Goal: Task Accomplishment & Management: Complete application form

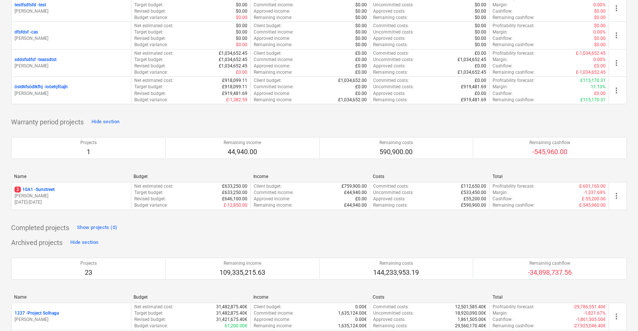
scroll to position [1276, 0]
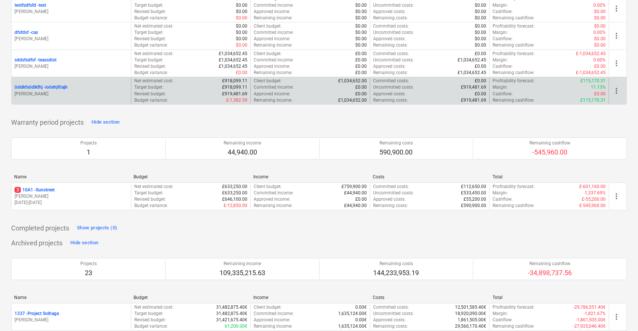
click at [90, 90] on div "ösldkfsödlkfhj - ioöehjföajh [PERSON_NAME]" at bounding box center [71, 90] width 113 height 13
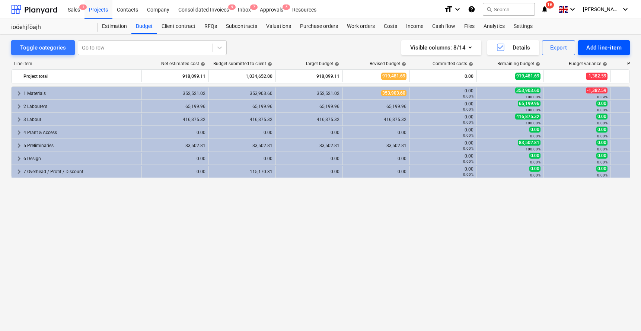
click at [588, 45] on div "Add line-item" at bounding box center [603, 48] width 35 height 10
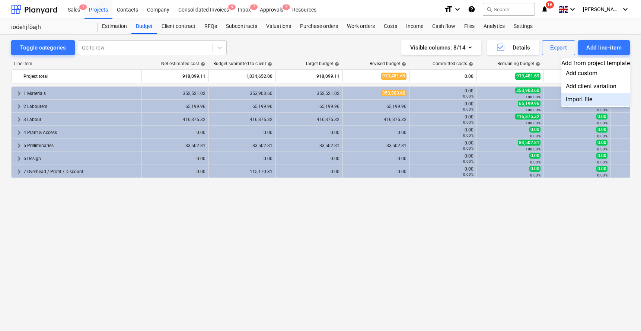
click at [561, 105] on div "Import file" at bounding box center [595, 99] width 68 height 13
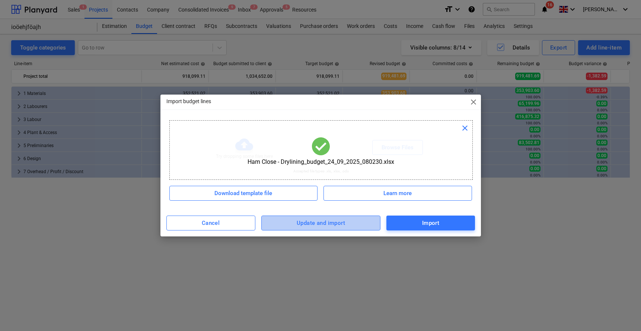
click at [339, 219] on div "Update and import" at bounding box center [321, 223] width 48 height 10
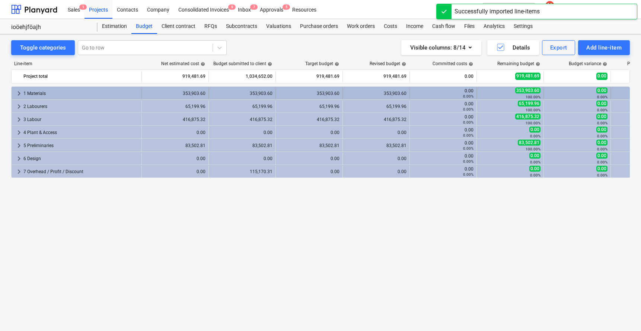
click at [20, 93] on span "keyboard_arrow_right" at bounding box center [19, 93] width 9 height 9
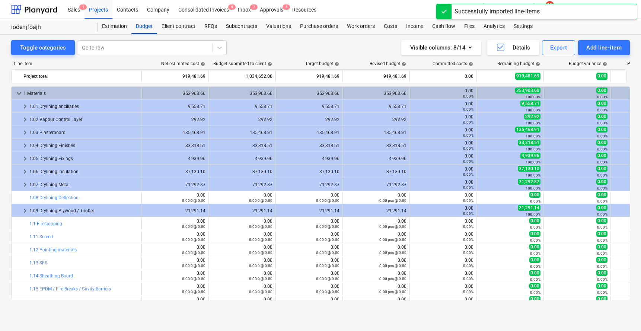
click at [20, 94] on span "keyboard_arrow_down" at bounding box center [19, 93] width 9 height 9
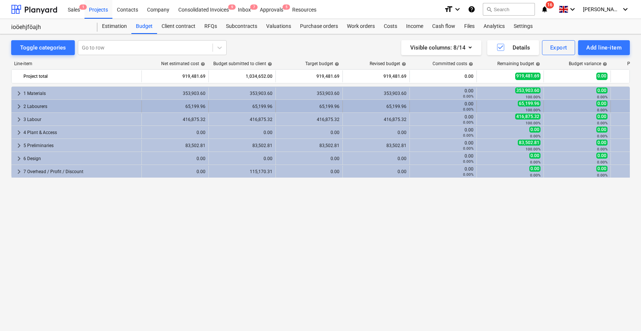
click at [19, 107] on span "keyboard_arrow_right" at bounding box center [19, 106] width 9 height 9
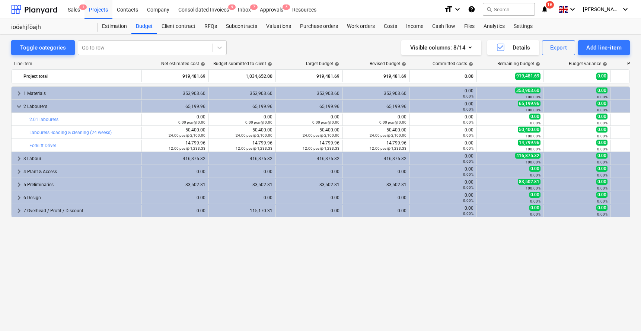
click at [19, 107] on span "keyboard_arrow_down" at bounding box center [19, 106] width 9 height 9
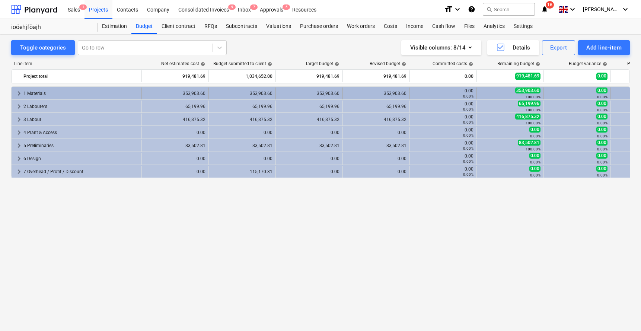
click at [12, 93] on div "keyboard_arrow_right 1 Materials" at bounding box center [77, 93] width 130 height 12
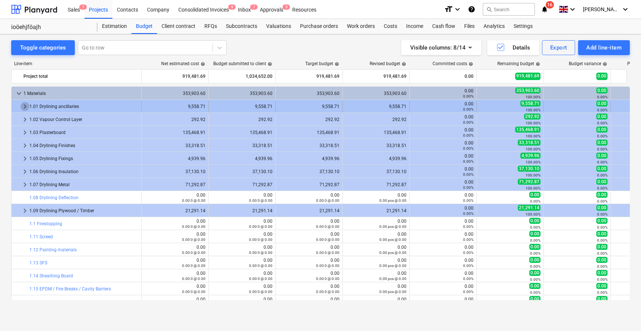
click at [21, 104] on span "keyboard_arrow_right" at bounding box center [24, 106] width 9 height 9
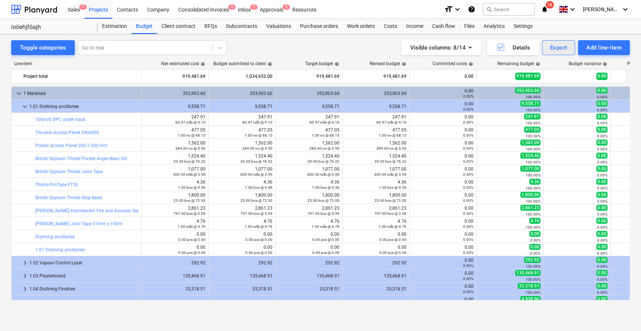
click at [557, 49] on div "Export" at bounding box center [558, 48] width 17 height 10
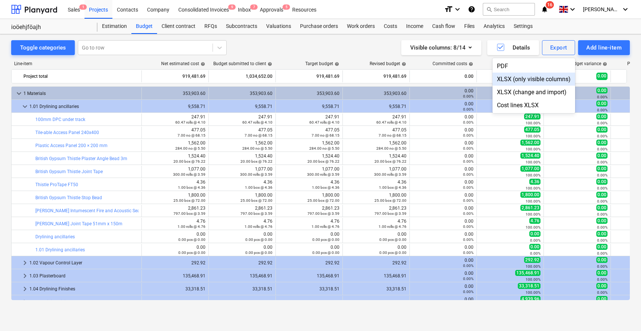
click at [358, 47] on div at bounding box center [320, 165] width 641 height 331
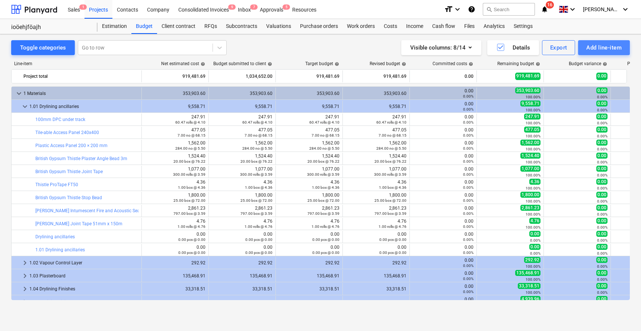
click at [591, 47] on div "Add line-item" at bounding box center [603, 48] width 35 height 10
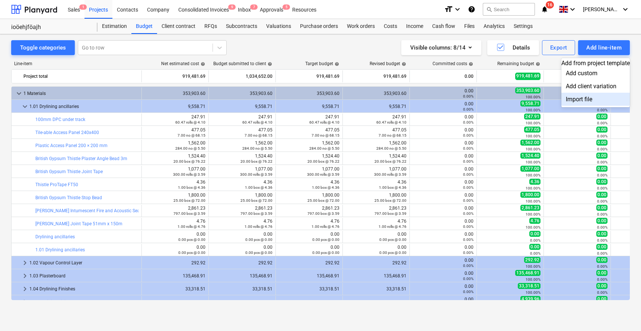
click at [567, 105] on div "Import file" at bounding box center [595, 99] width 68 height 13
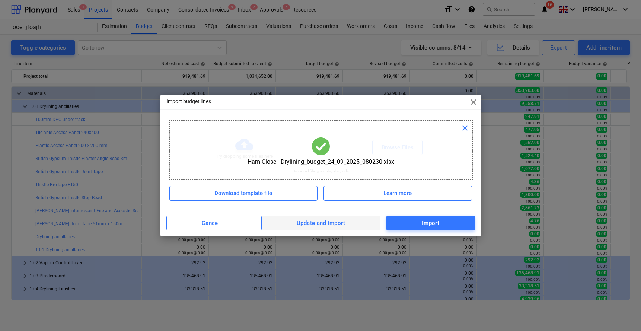
click at [310, 220] on div "Update and import" at bounding box center [321, 223] width 48 height 10
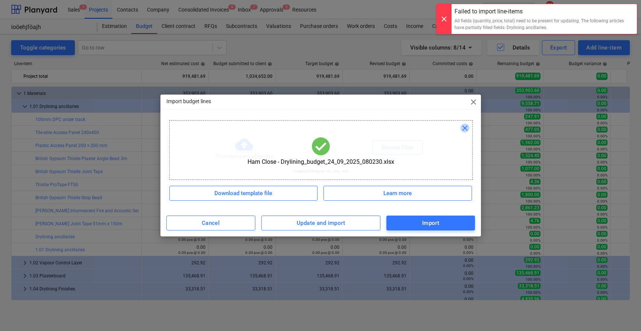
click at [465, 127] on span "close" at bounding box center [464, 128] width 9 height 9
click at [335, 224] on div "Update and import" at bounding box center [321, 223] width 48 height 10
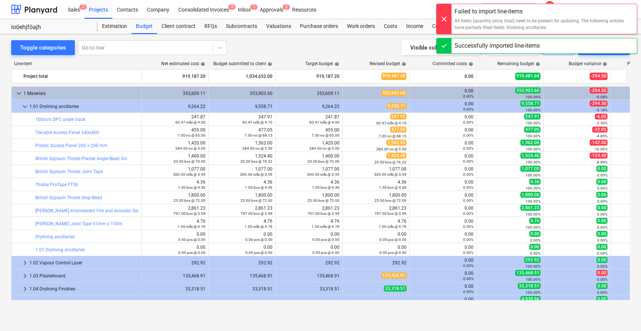
click at [446, 15] on div at bounding box center [443, 19] width 15 height 30
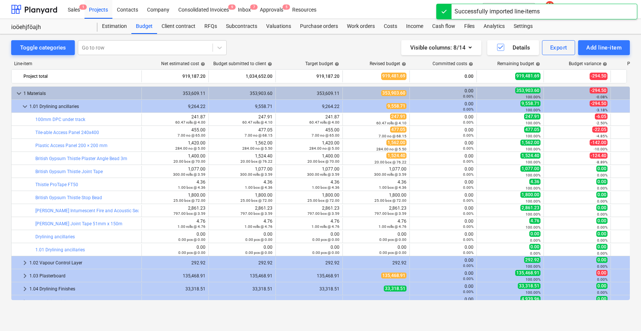
click at [446, 15] on div at bounding box center [443, 11] width 15 height 15
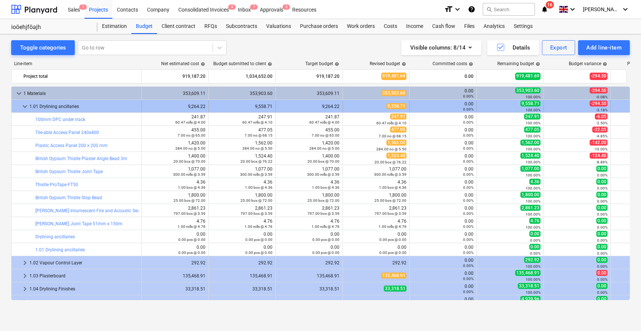
click at [30, 102] on div "1.01 Drylining ancillaries" at bounding box center [83, 106] width 109 height 12
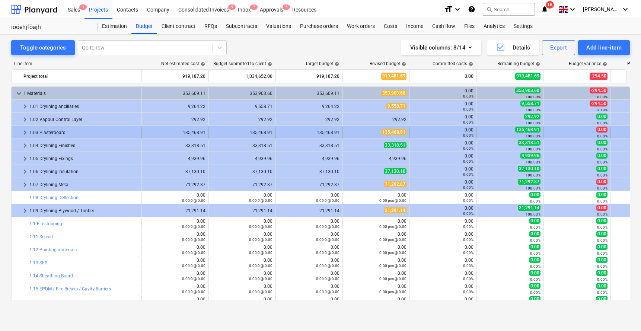
click at [23, 132] on span "keyboard_arrow_right" at bounding box center [24, 132] width 9 height 9
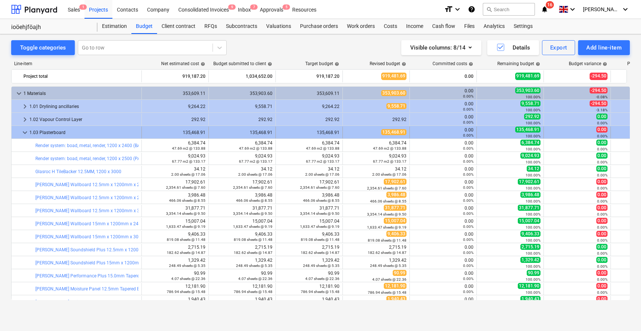
click at [31, 131] on div "1.03 Plasterboard" at bounding box center [83, 132] width 109 height 12
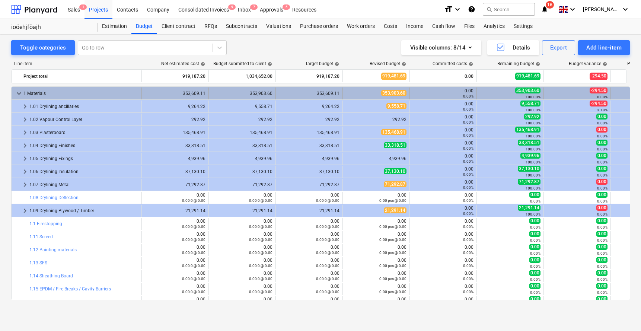
click at [19, 96] on span "keyboard_arrow_down" at bounding box center [19, 93] width 9 height 9
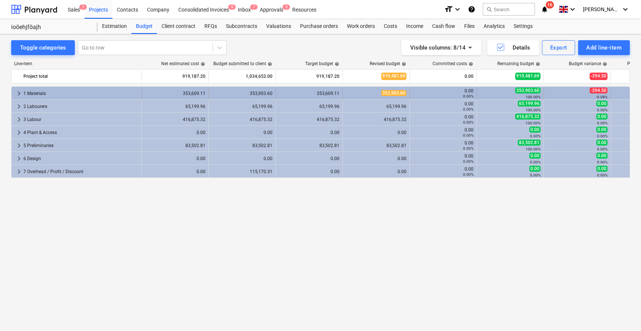
click at [13, 93] on div "keyboard_arrow_right 1 Materials" at bounding box center [77, 93] width 130 height 12
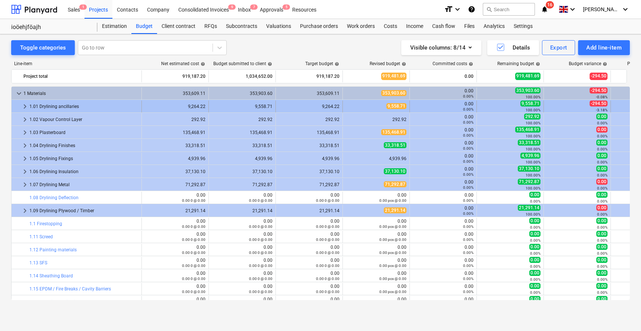
click at [21, 103] on span "keyboard_arrow_right" at bounding box center [24, 106] width 9 height 9
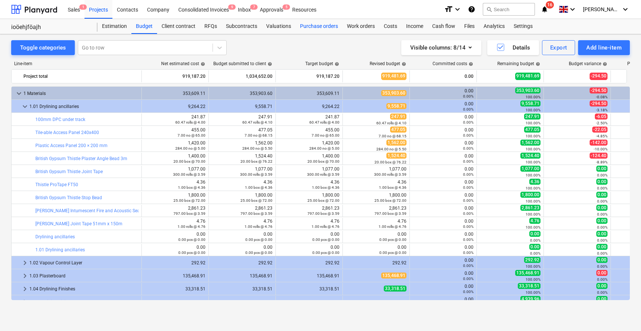
click at [324, 29] on div "Purchase orders" at bounding box center [318, 26] width 47 height 15
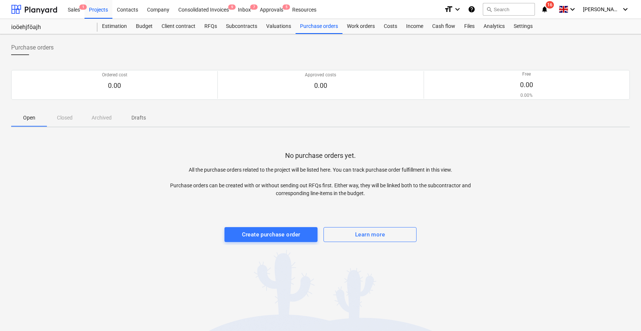
click at [275, 248] on div "Purchase orders Ordered cost 0.00 Approved costs 0.00 Free 0.00 0.00% Please wa…" at bounding box center [320, 182] width 641 height 297
click at [275, 233] on div "Create purchase order" at bounding box center [271, 235] width 58 height 10
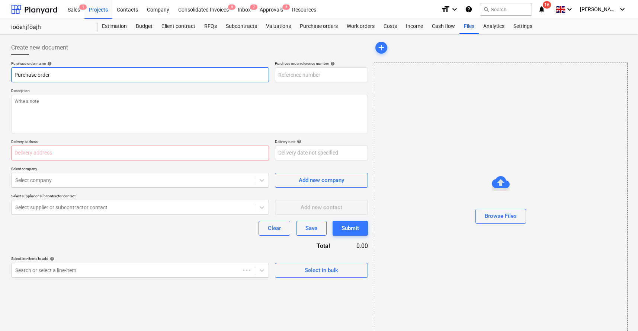
click at [157, 68] on input "Purchase order" at bounding box center [140, 74] width 258 height 15
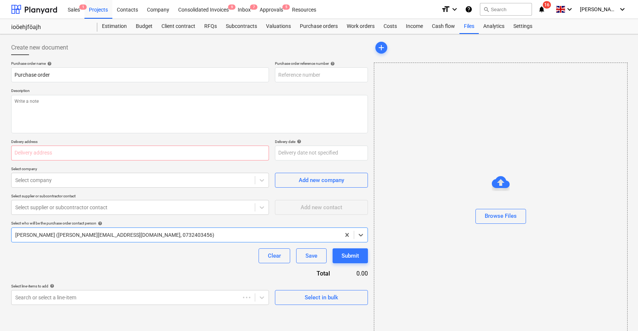
type textarea "x"
type input "ösldkfsödlkfhj-PO-001"
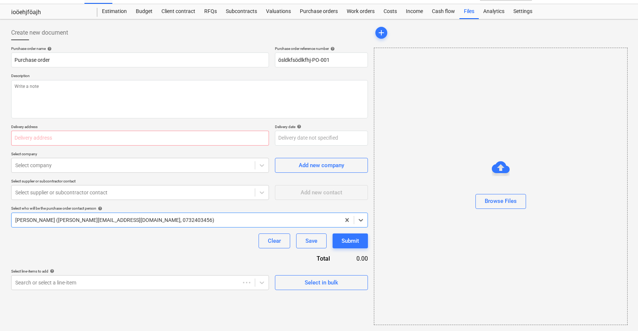
click at [118, 270] on div "Select line-items to add help" at bounding box center [140, 271] width 258 height 5
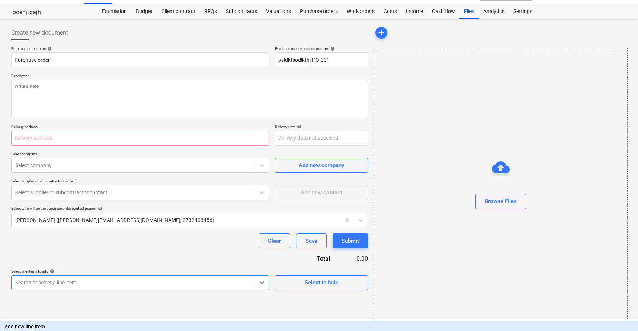
scroll to position [90, 0]
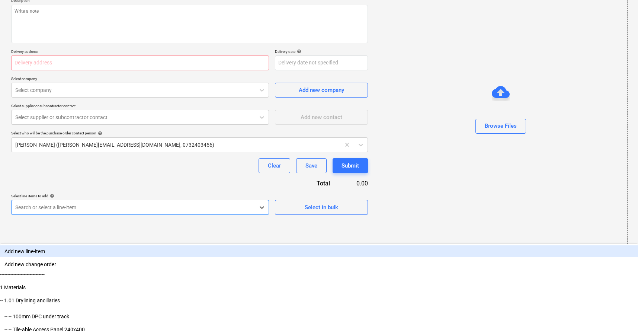
click at [114, 241] on body "Sales 1 Projects Contacts Company Consolidated Invoices 9 Inbox 7 Approvals 5 R…" at bounding box center [319, 75] width 638 height 331
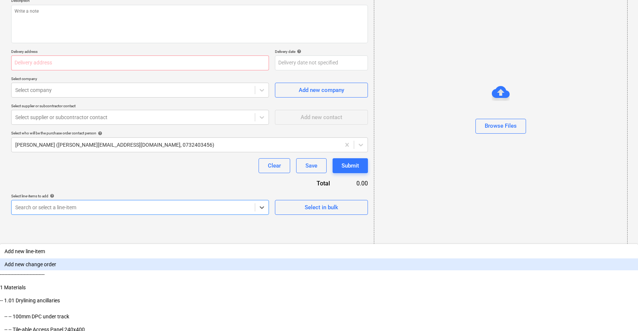
scroll to position [31, 0]
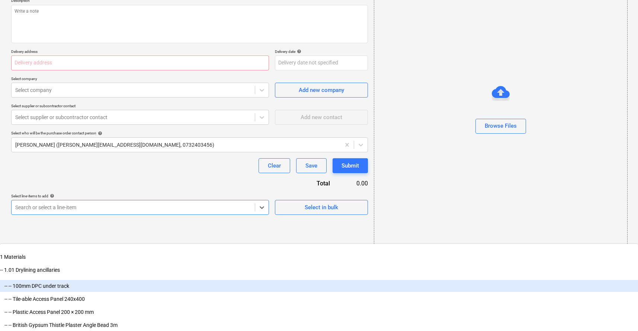
click at [51, 280] on div "-- -- 100mm DPC under track" at bounding box center [319, 286] width 638 height 12
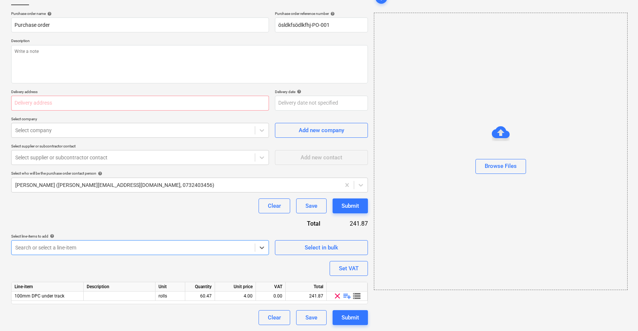
scroll to position [50, 0]
click at [81, 212] on div "Clear Save Submit" at bounding box center [189, 205] width 357 height 15
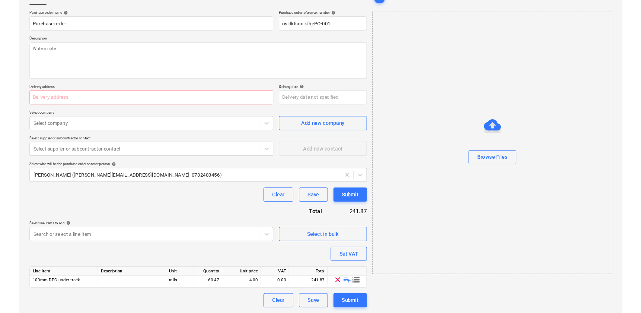
scroll to position [0, 0]
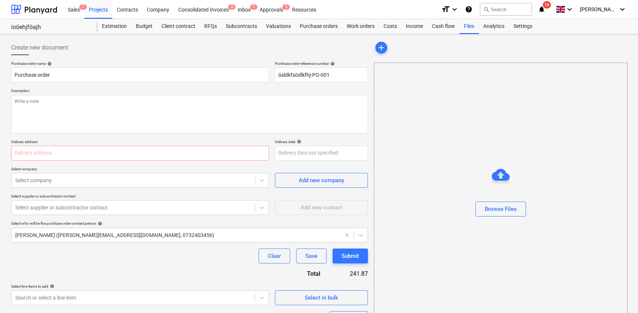
type textarea "x"
click at [96, 15] on div "Projects" at bounding box center [98, 9] width 28 height 19
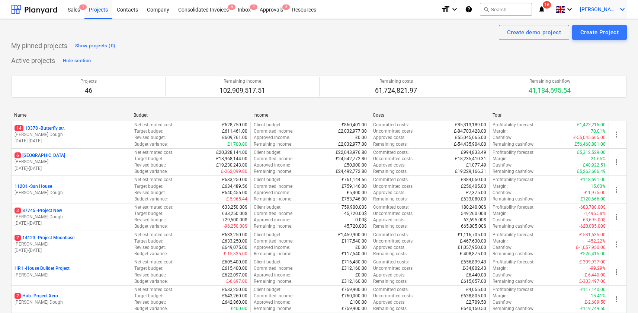
click at [604, 14] on div "[PERSON_NAME] keyboard_arrow_down" at bounding box center [603, 9] width 47 height 19
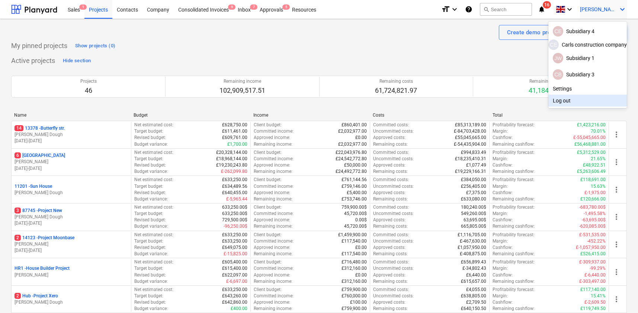
click at [554, 102] on div "Log out" at bounding box center [587, 100] width 79 height 12
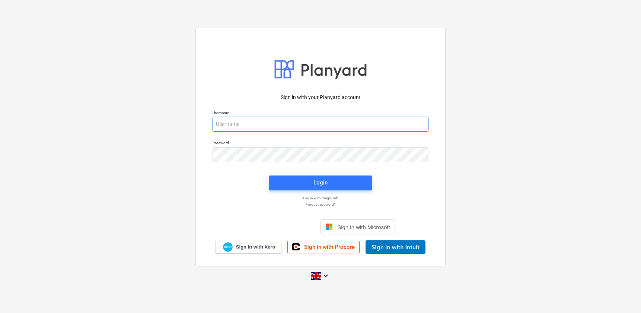
click at [258, 122] on input "email" at bounding box center [320, 123] width 216 height 15
type input "[PERSON_NAME][EMAIL_ADDRESS][DOMAIN_NAME]"
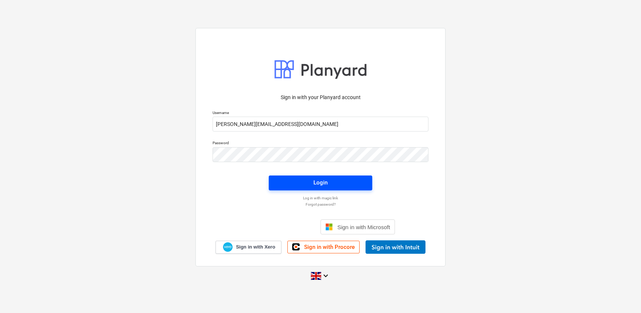
click at [285, 178] on span "Login" at bounding box center [321, 182] width 86 height 10
